Goal: Navigation & Orientation: Find specific page/section

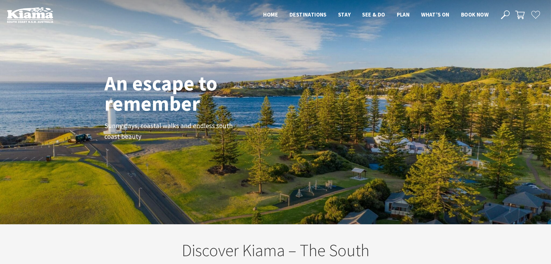
scroll to position [100, 556]
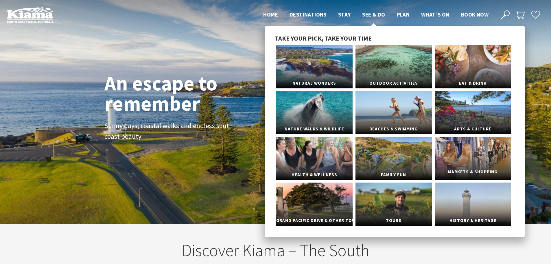
click at [467, 158] on link "Markets & Shopping" at bounding box center [473, 158] width 76 height 43
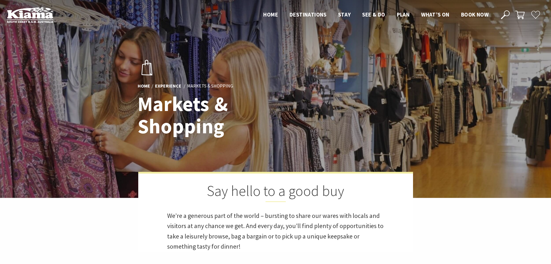
click at [368, 9] on header "Open Nav Close Nav Home Destinations Towns & Villages Kiama Gerringong Gerroa J…" at bounding box center [275, 15] width 551 height 30
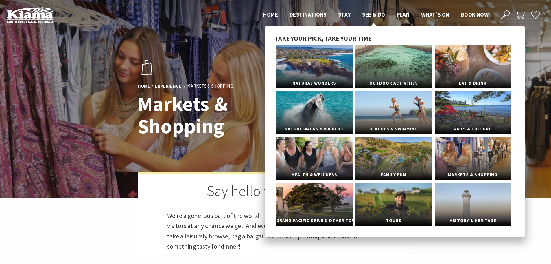
click at [372, 16] on span "See & Do" at bounding box center [373, 14] width 23 height 7
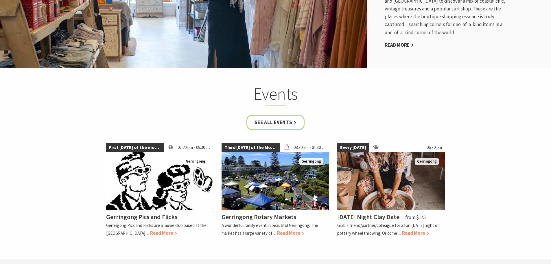
scroll to position [1100, 0]
